Goal: Task Accomplishment & Management: Use online tool/utility

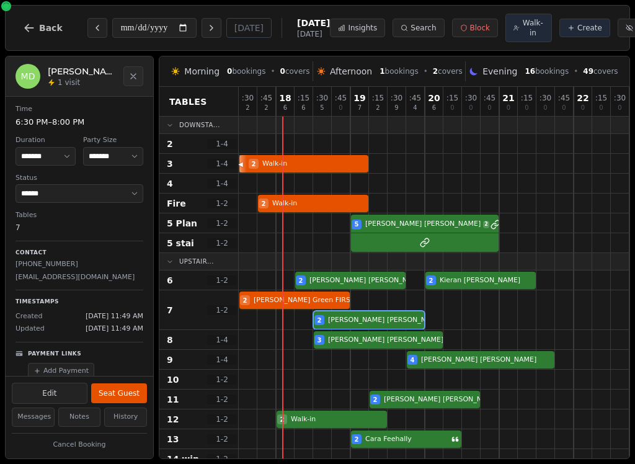
select select "****"
select select "*"
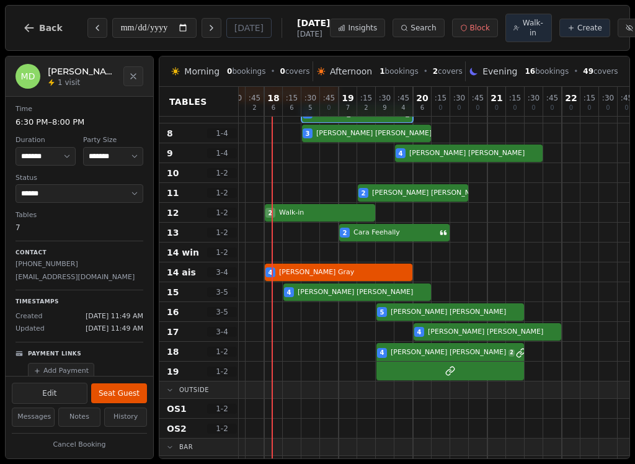
scroll to position [216, 17]
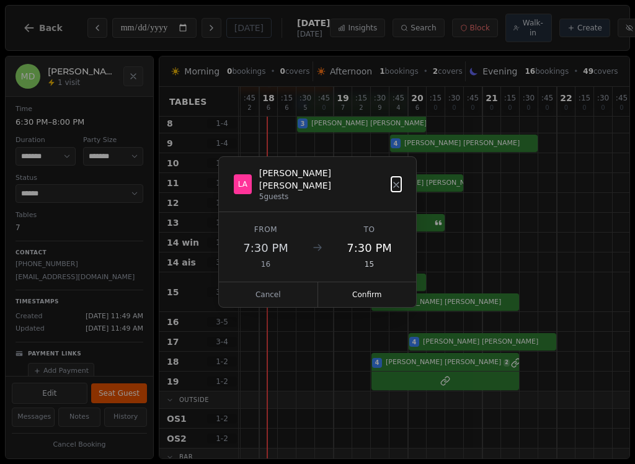
click at [374, 295] on button "Confirm" at bounding box center [367, 294] width 99 height 25
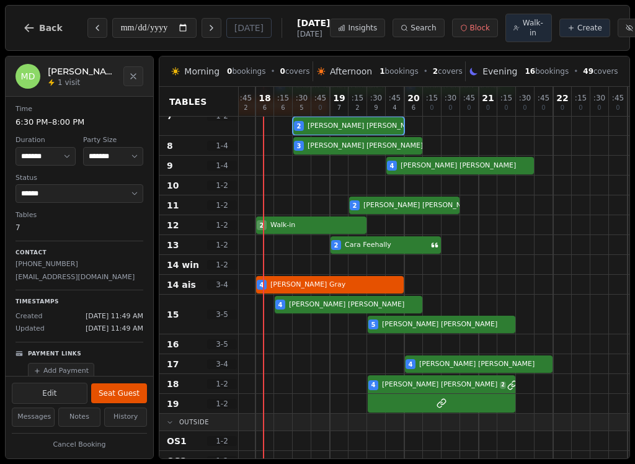
scroll to position [187, 23]
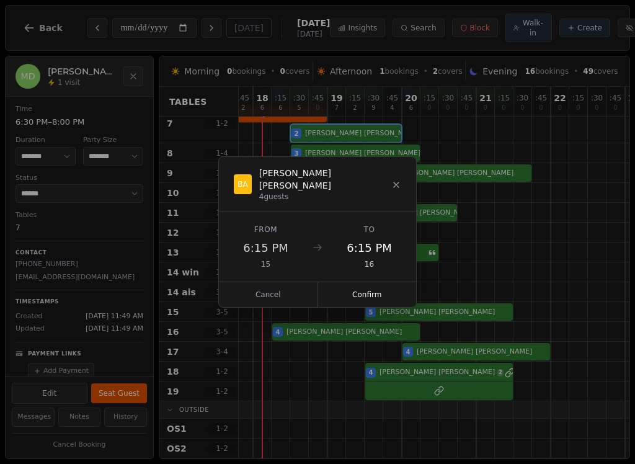
click at [379, 289] on button "Confirm" at bounding box center [367, 294] width 99 height 25
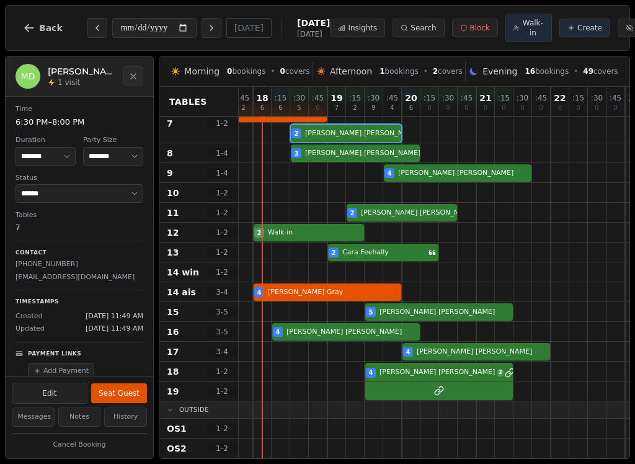
select select "****"
select select "*"
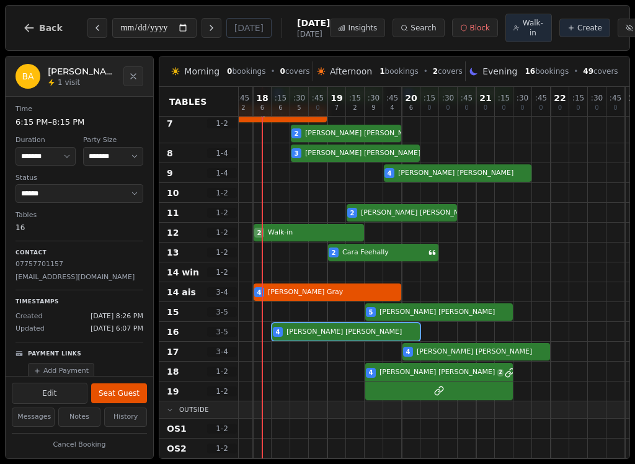
click at [325, 336] on div "4 [PERSON_NAME]" at bounding box center [430, 332] width 428 height 20
click at [121, 395] on button "Seat Guest" at bounding box center [119, 393] width 56 height 20
select select "******"
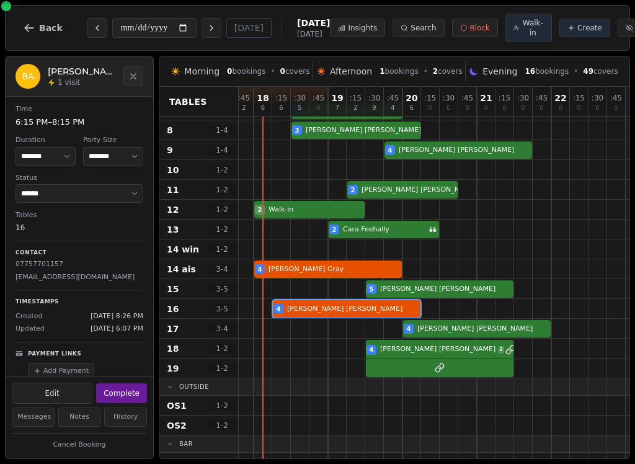
scroll to position [228, 25]
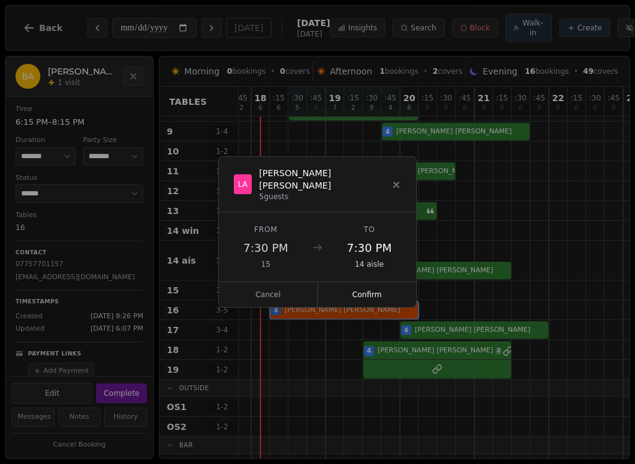
click at [371, 291] on button "Confirm" at bounding box center [367, 294] width 99 height 25
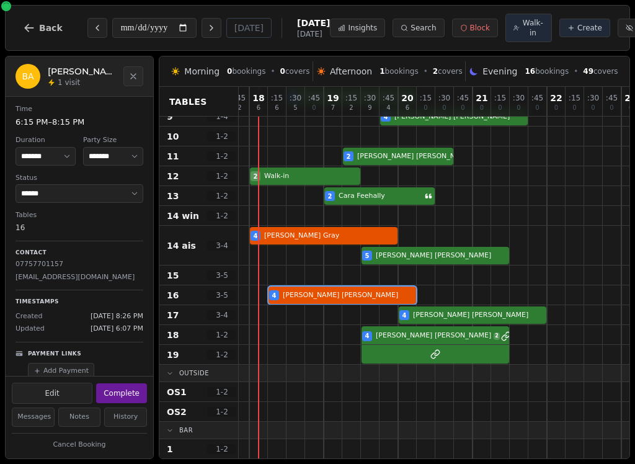
scroll to position [242, 27]
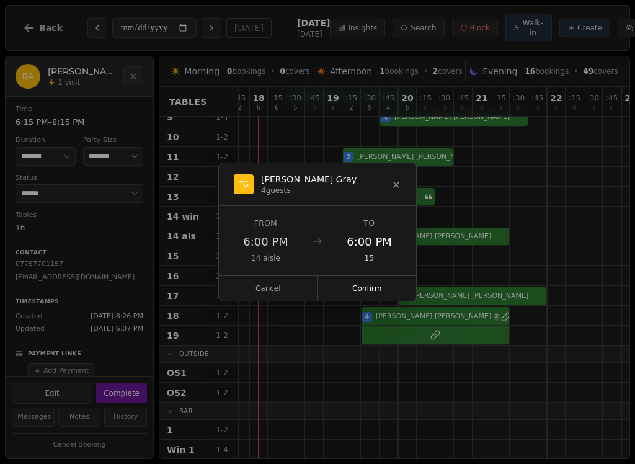
click at [373, 284] on button "Confirm" at bounding box center [367, 288] width 99 height 25
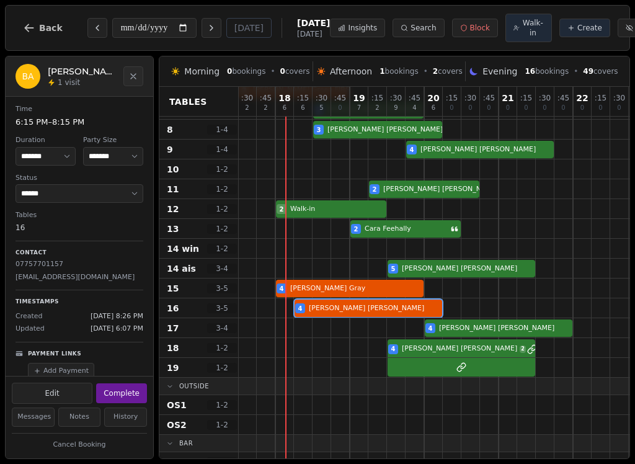
scroll to position [211, 1]
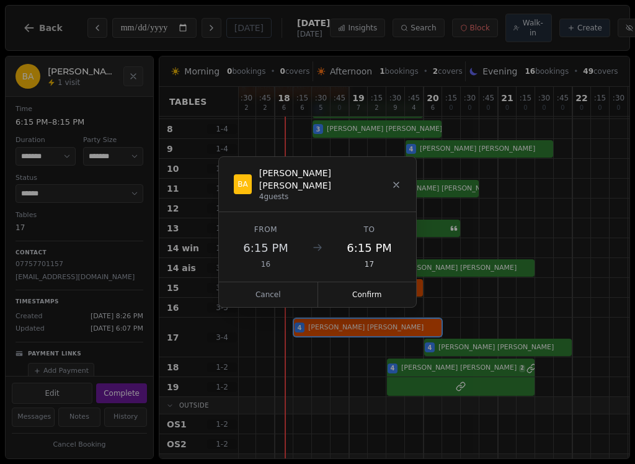
click at [376, 291] on button "Confirm" at bounding box center [367, 294] width 99 height 25
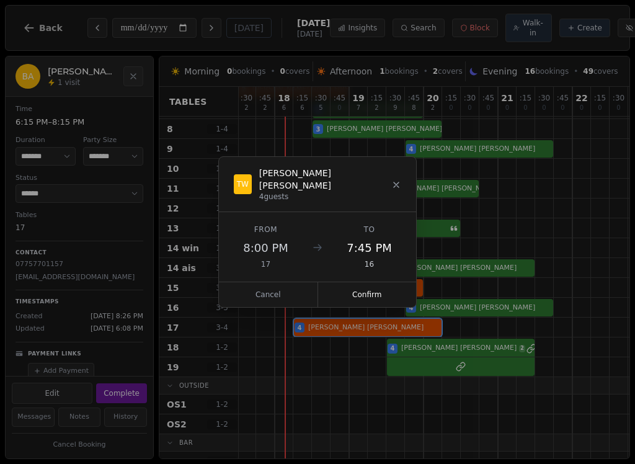
click at [386, 287] on button "Confirm" at bounding box center [367, 294] width 99 height 25
click at [374, 294] on button "Confirm" at bounding box center [367, 294] width 99 height 25
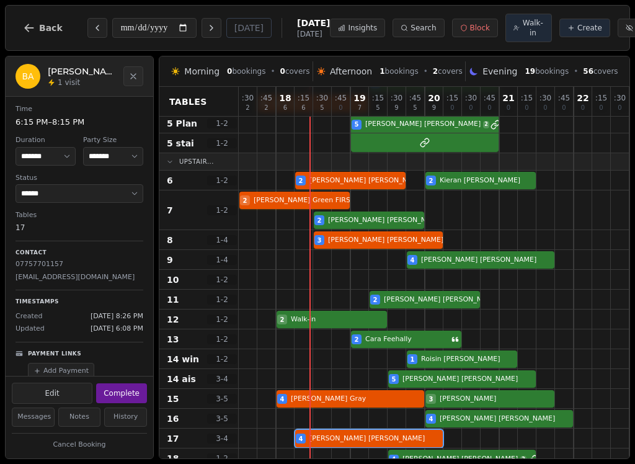
scroll to position [100, 0]
select select "****"
select select "*"
select select "******"
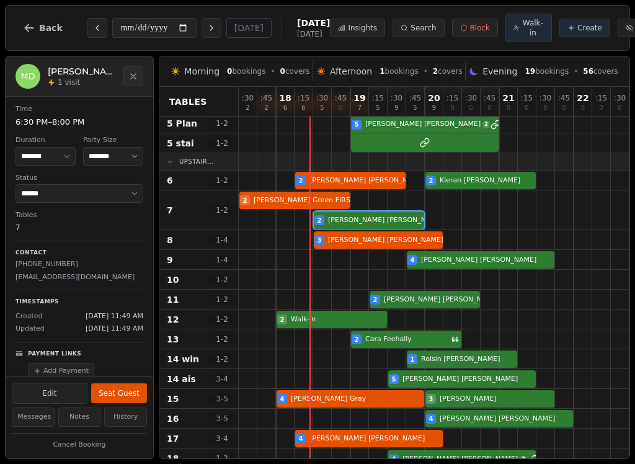
click at [379, 225] on div "2 [PERSON_NAME] FIRST TABLE 2 [PERSON_NAME]" at bounding box center [453, 210] width 428 height 40
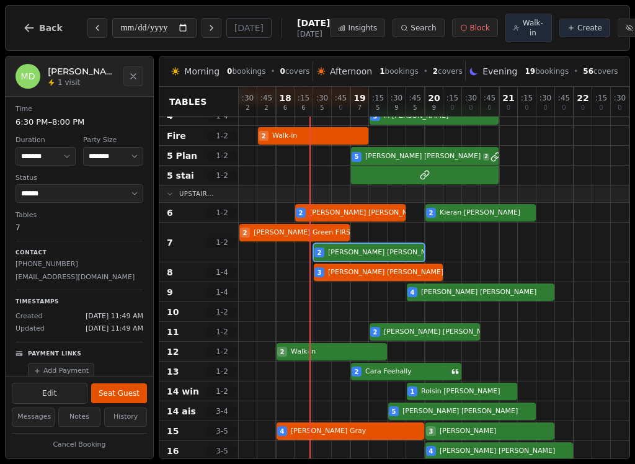
scroll to position [67, 0]
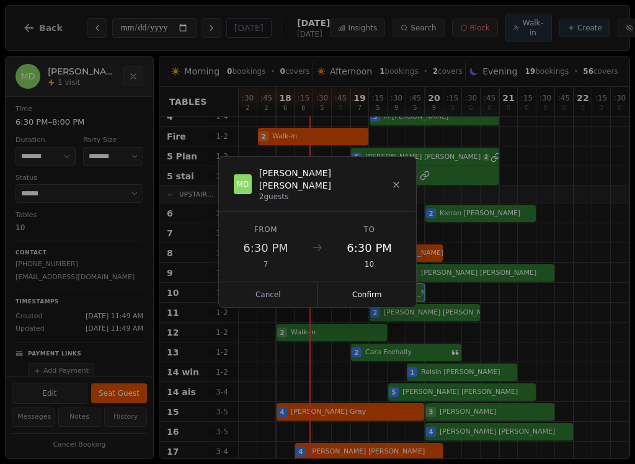
click at [377, 282] on button "Confirm" at bounding box center [367, 294] width 99 height 25
